Goal: Information Seeking & Learning: Learn about a topic

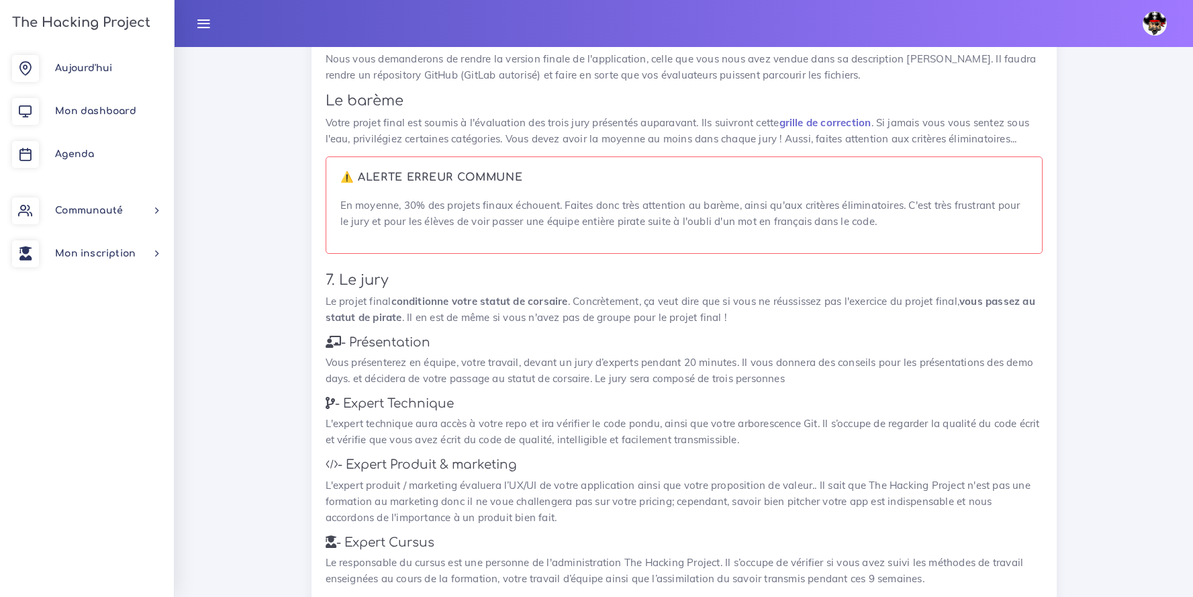
scroll to position [1690, 0]
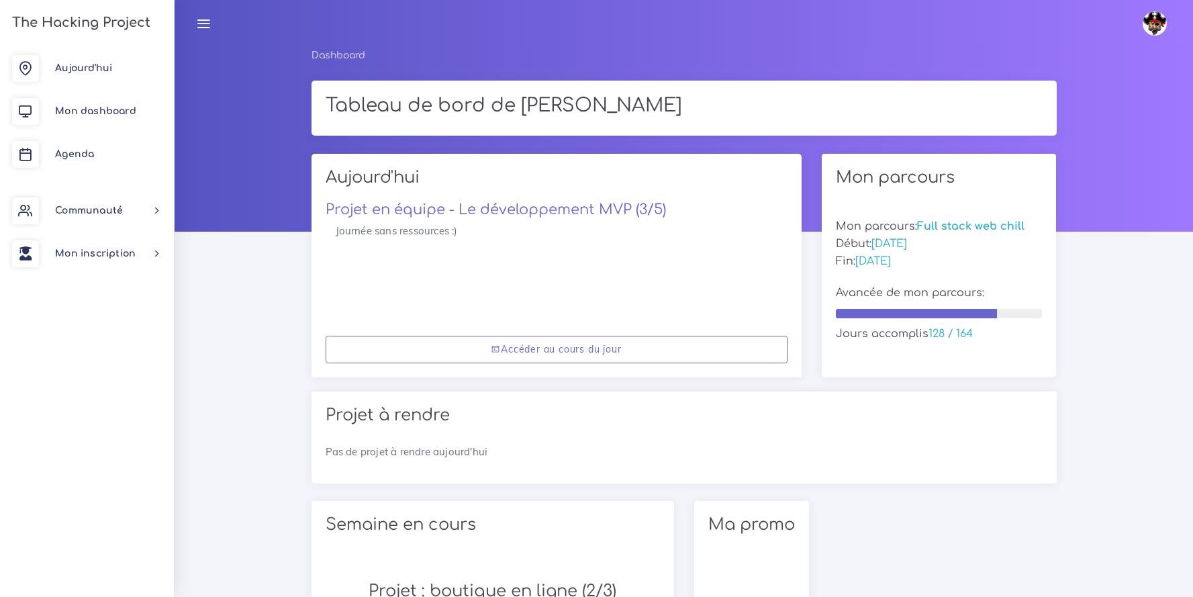
scroll to position [1081, 0]
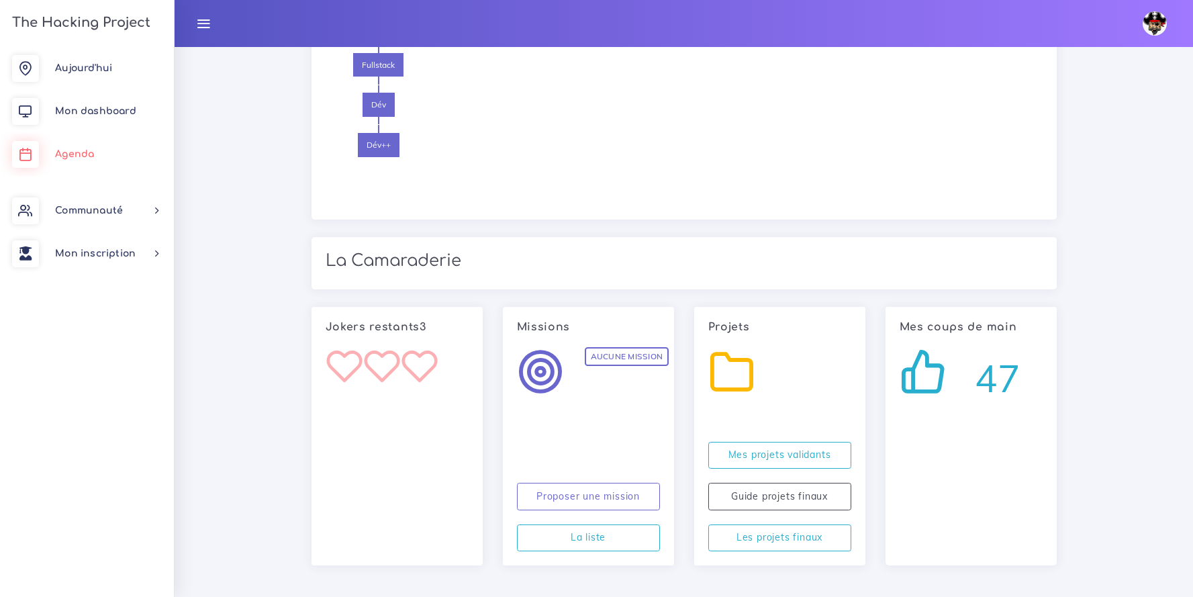
click at [89, 146] on link "Agenda" at bounding box center [87, 154] width 174 height 43
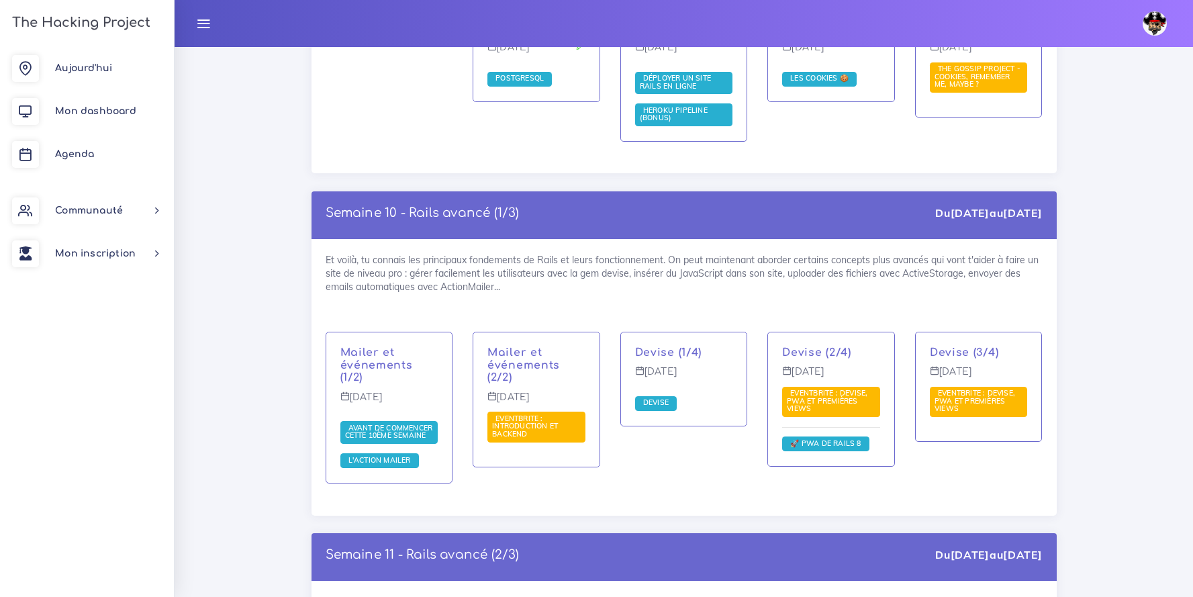
scroll to position [5609, 0]
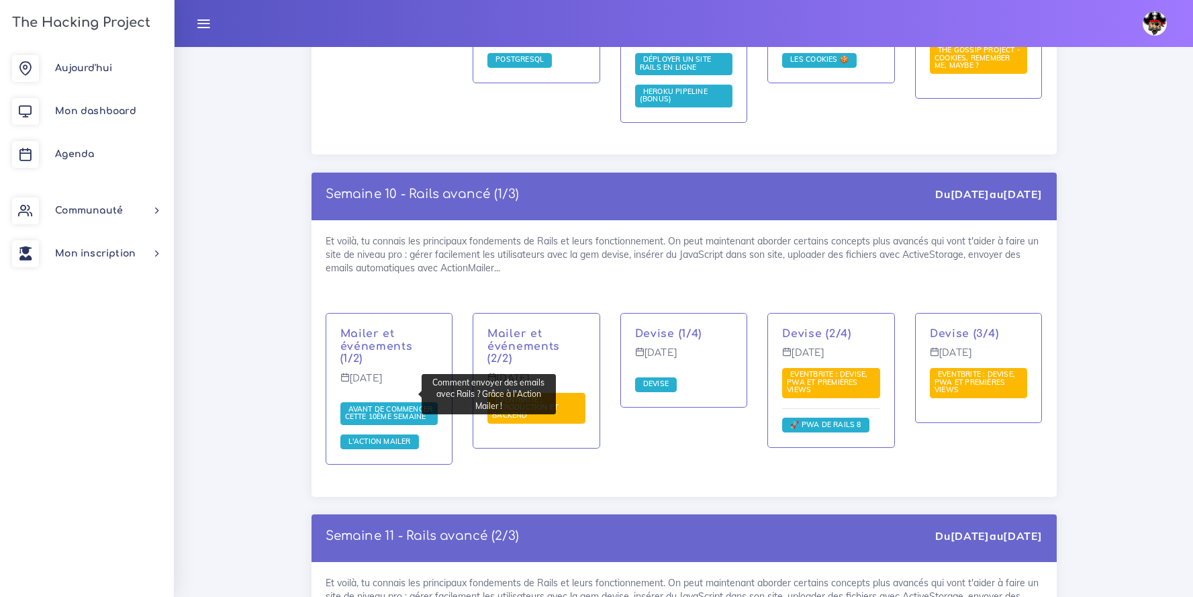
click at [353, 436] on span "L'Action Mailer" at bounding box center [379, 440] width 69 height 9
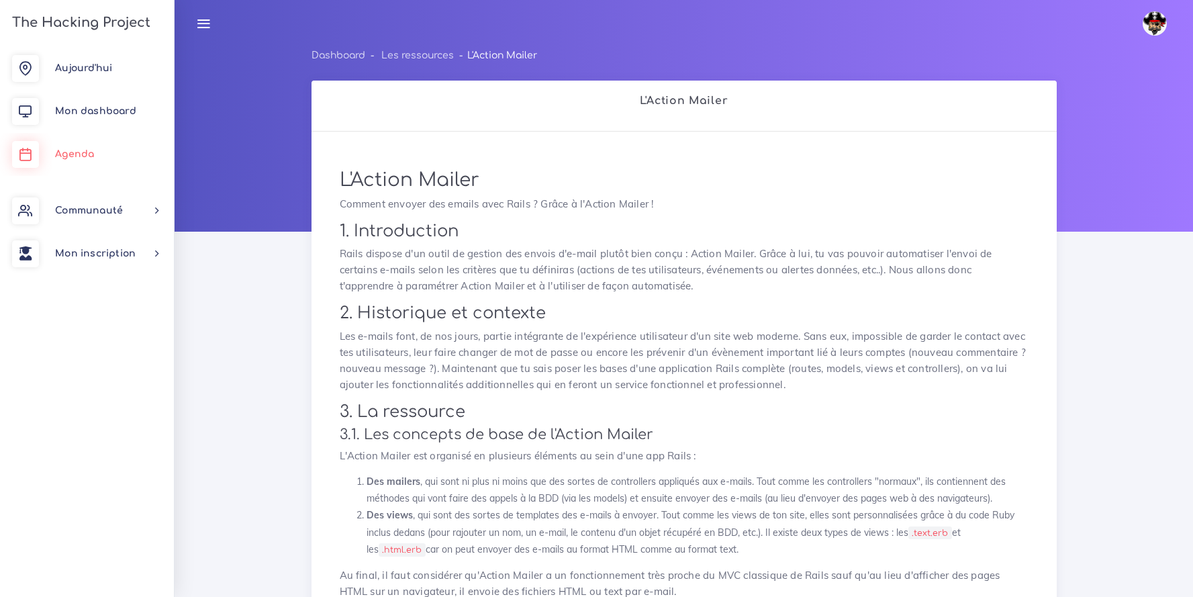
click at [93, 153] on span "Agenda" at bounding box center [74, 154] width 39 height 10
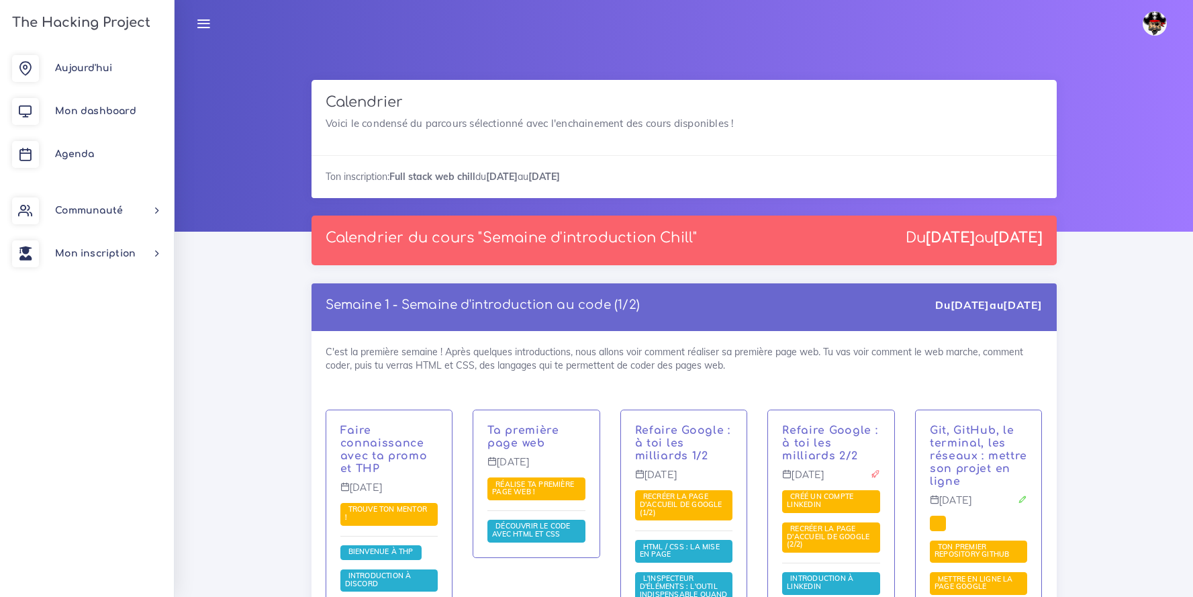
scroll to position [757, 0]
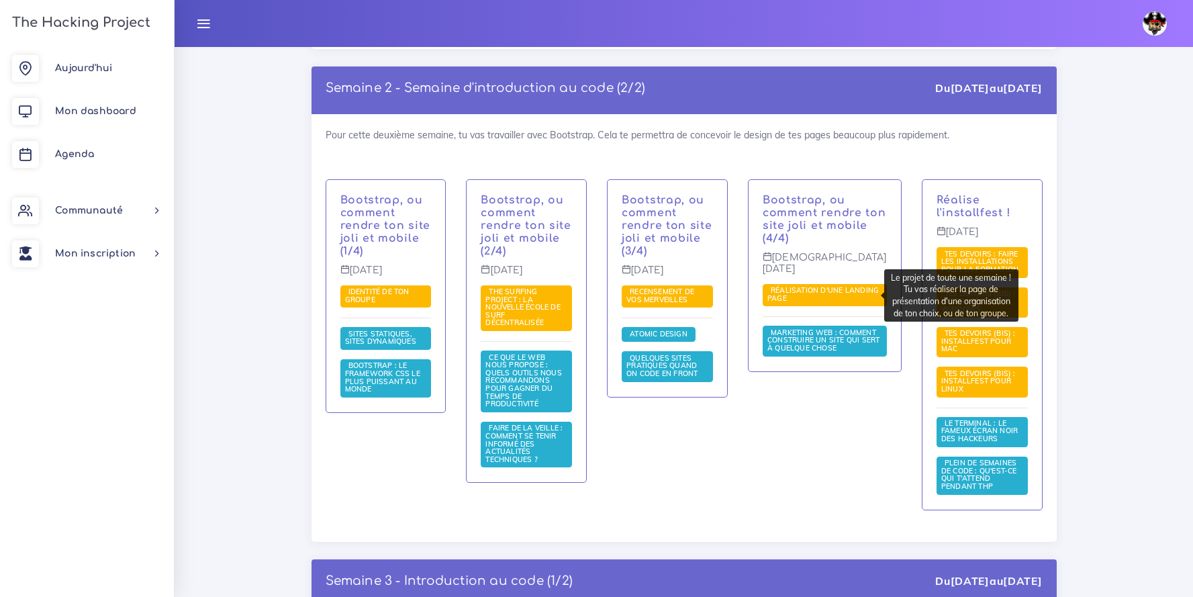
click at [824, 291] on span "Réalisation d'une landing page" at bounding box center [822, 293] width 111 height 17
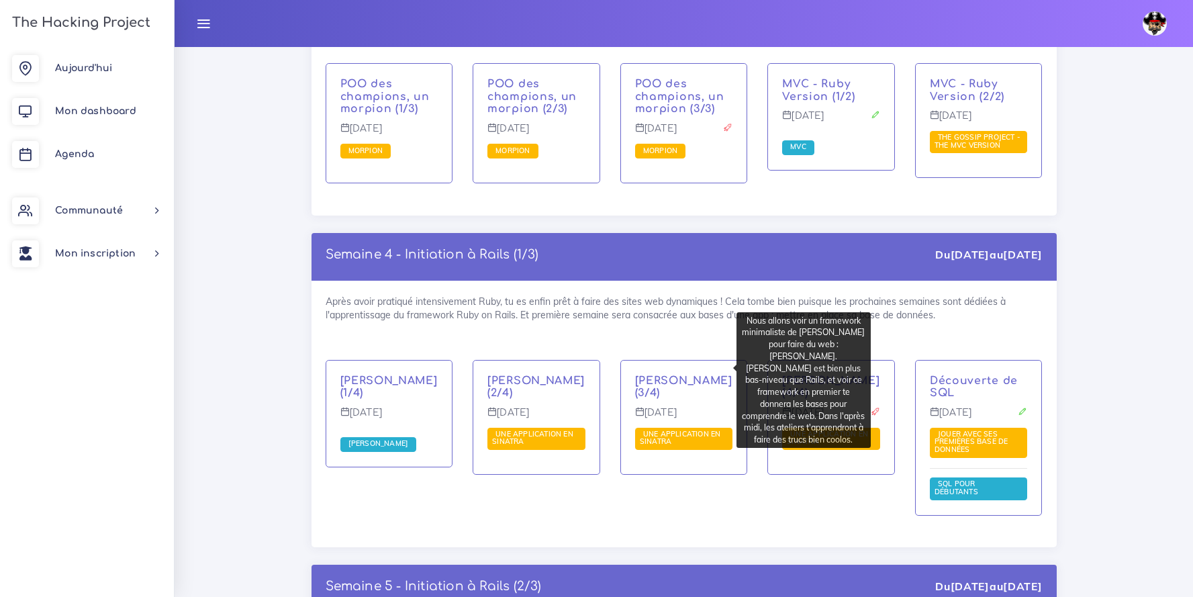
scroll to position [3426, 0]
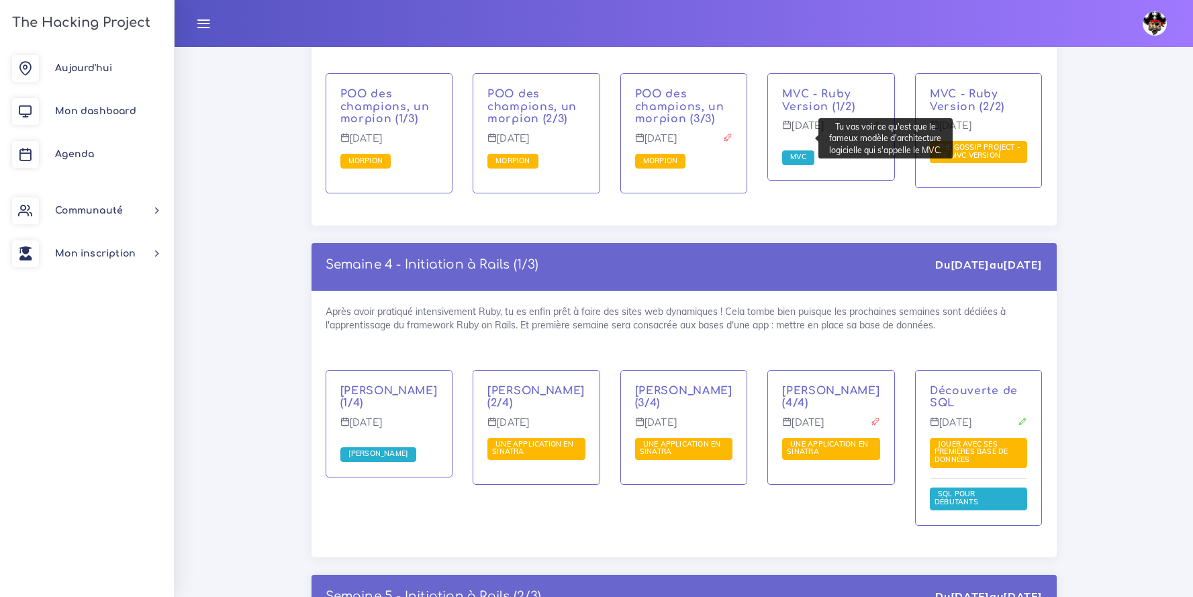
click at [796, 152] on link "MVC" at bounding box center [798, 156] width 23 height 9
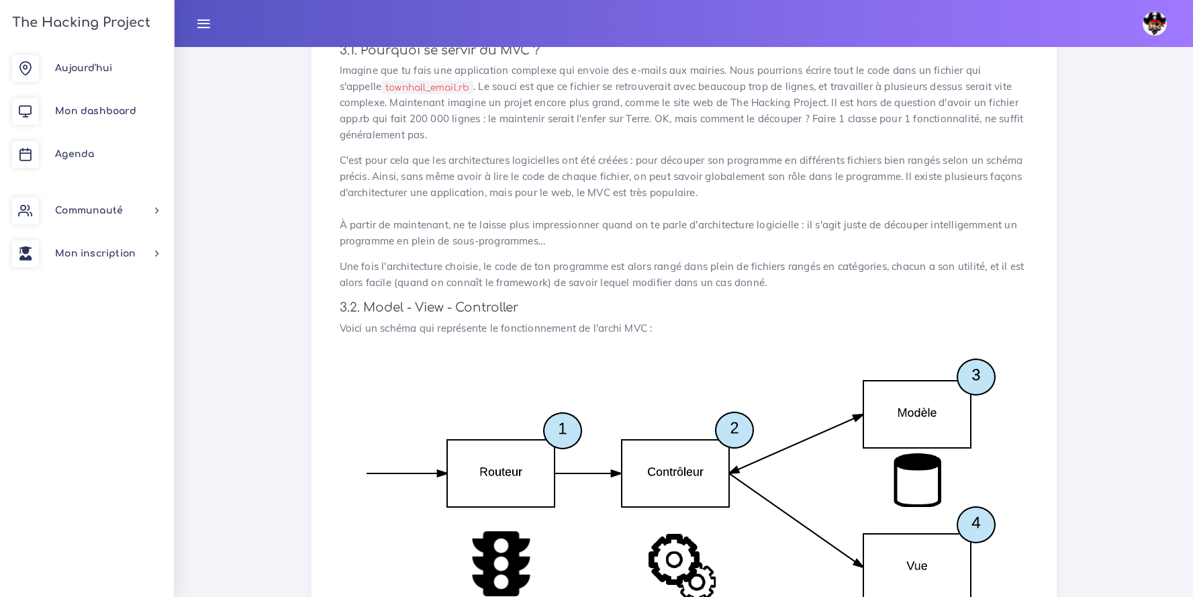
scroll to position [835, 0]
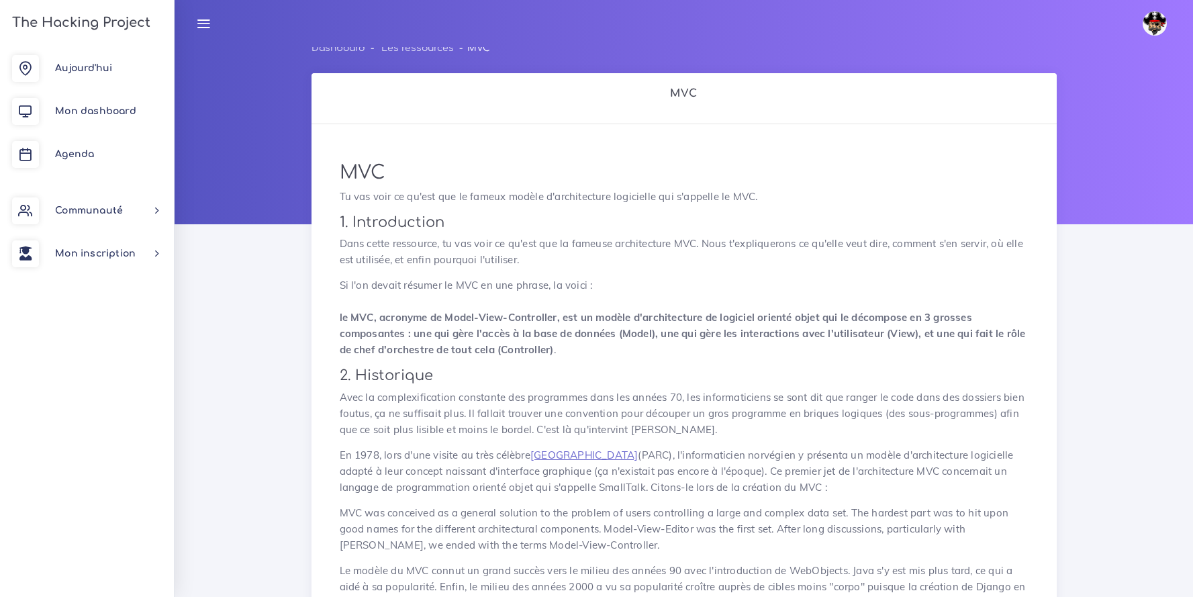
scroll to position [0, 0]
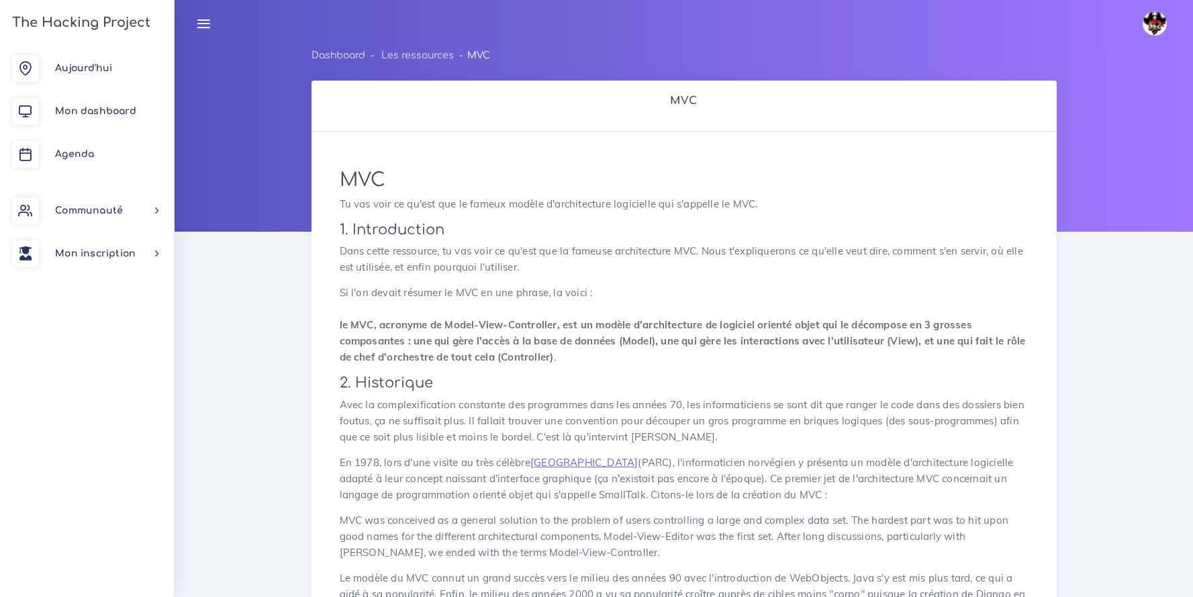
click at [70, 162] on link "Agenda" at bounding box center [87, 154] width 174 height 43
